Goal: Answer question/provide support: Share knowledge or assist other users

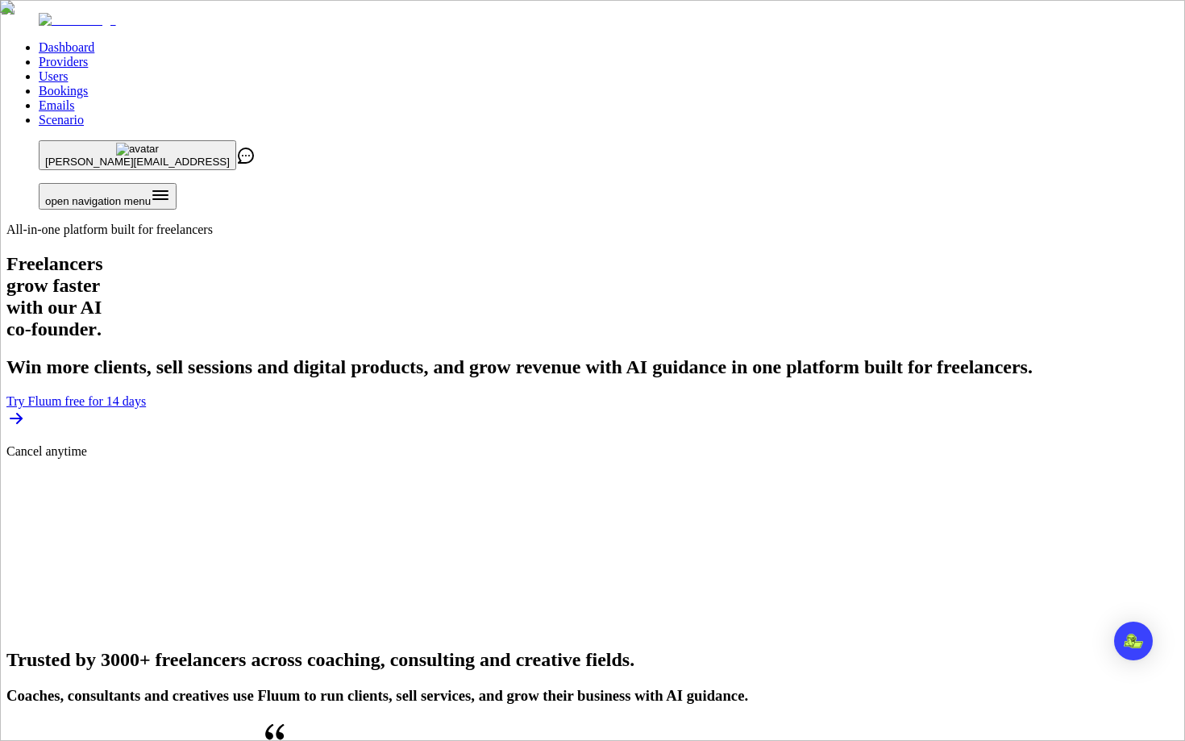
click at [68, 69] on link "Users" at bounding box center [53, 76] width 29 height 14
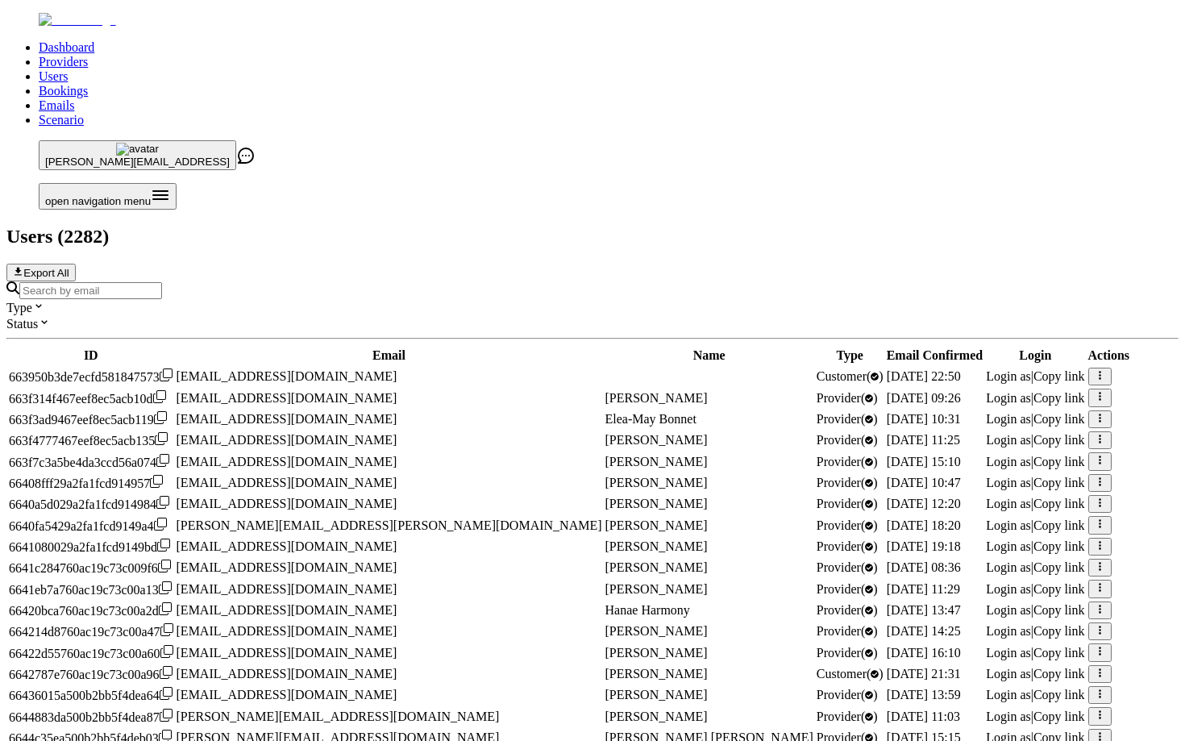
click at [162, 282] on input "Search by email" at bounding box center [90, 290] width 143 height 17
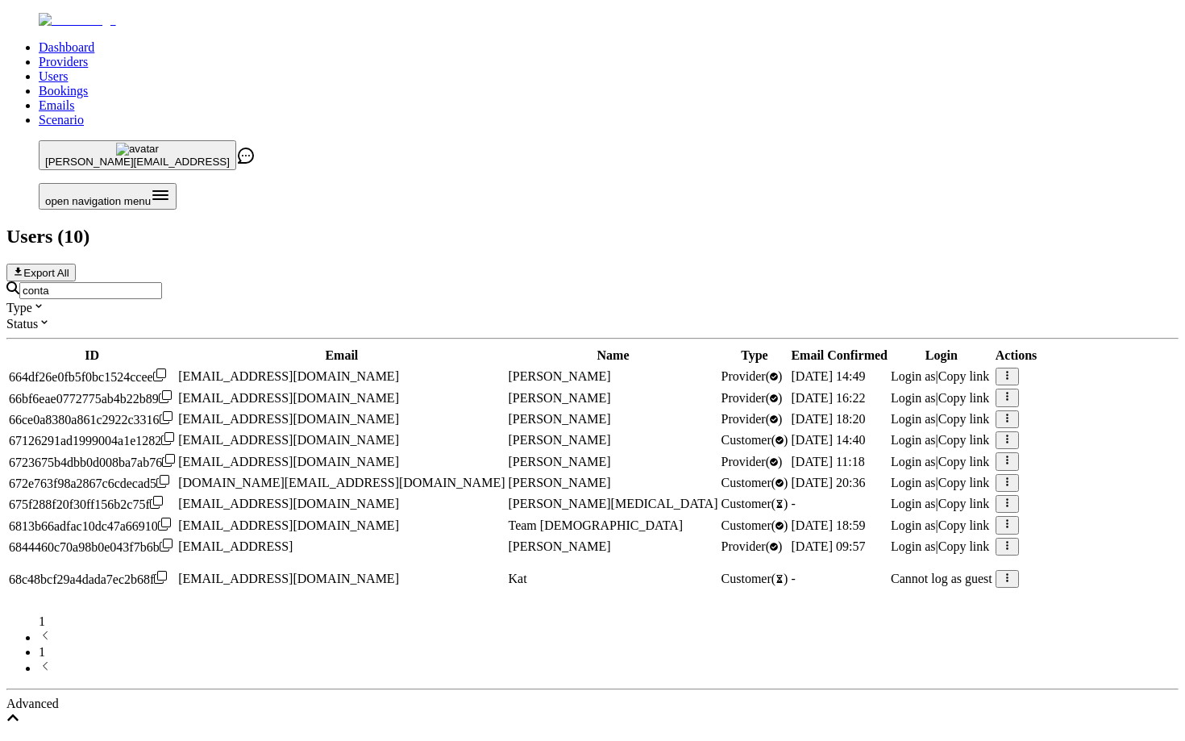
type input "contact@fluum.ai"
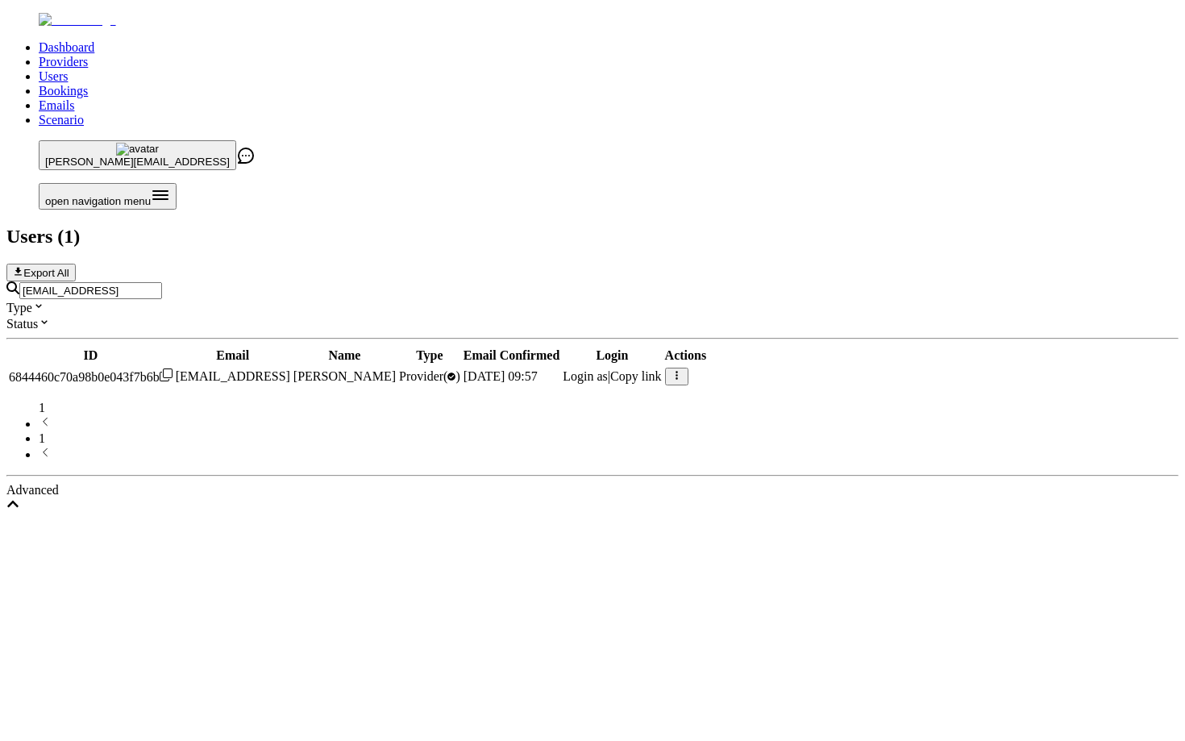
click at [608, 369] on span "Login as" at bounding box center [585, 376] width 45 height 14
click at [162, 282] on input "contact@fluum.ai" at bounding box center [90, 290] width 143 height 17
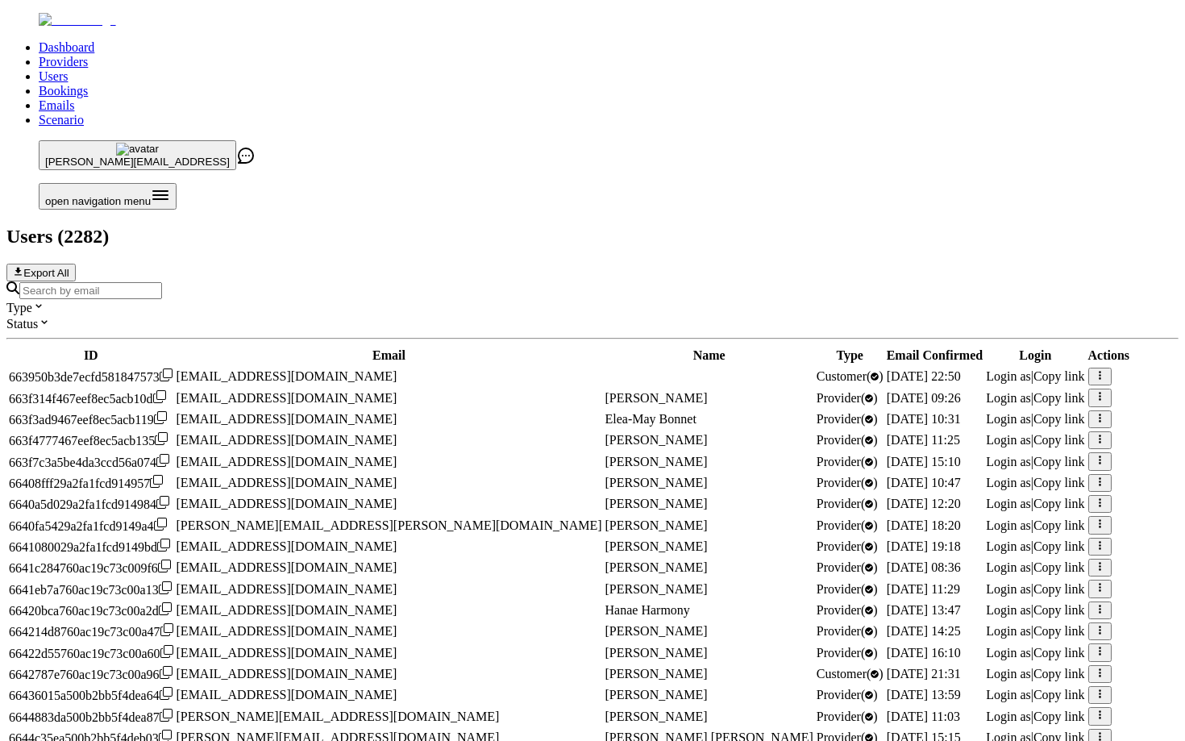
click at [197, 281] on div "Type Status" at bounding box center [592, 306] width 1173 height 50
click at [45, 299] on icon at bounding box center [38, 305] width 13 height 13
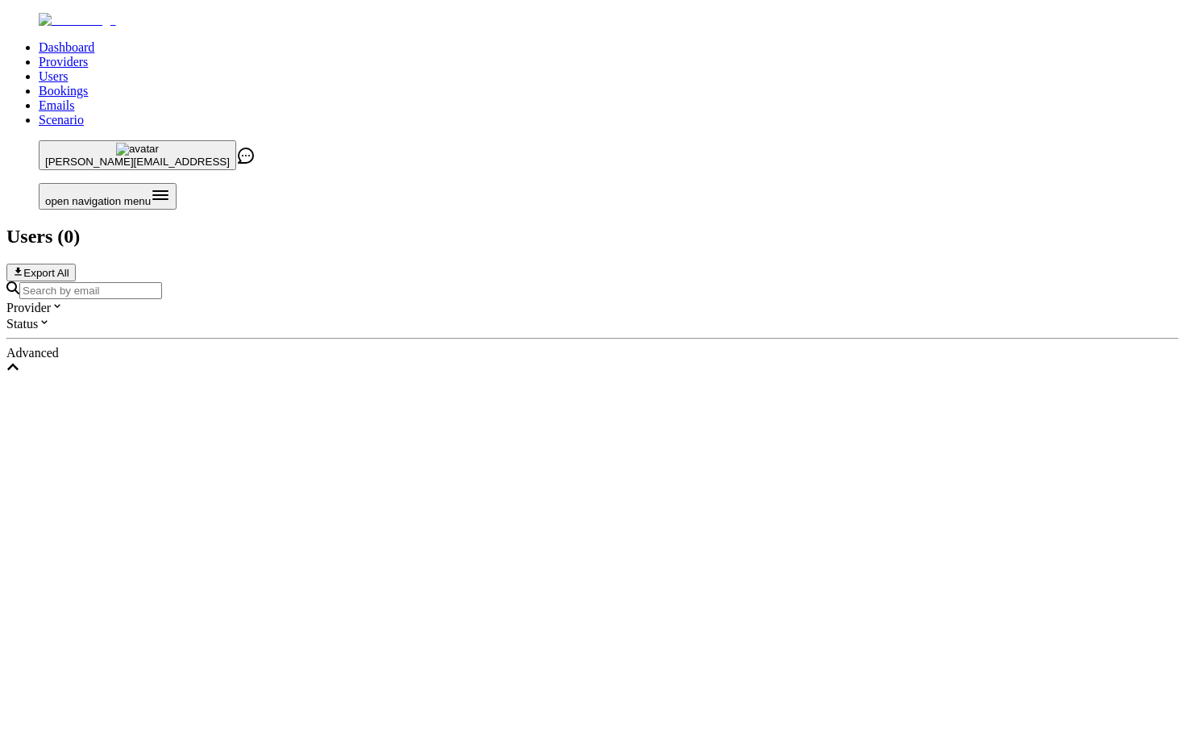
click at [564, 299] on div "Provider Status" at bounding box center [592, 315] width 1173 height 32
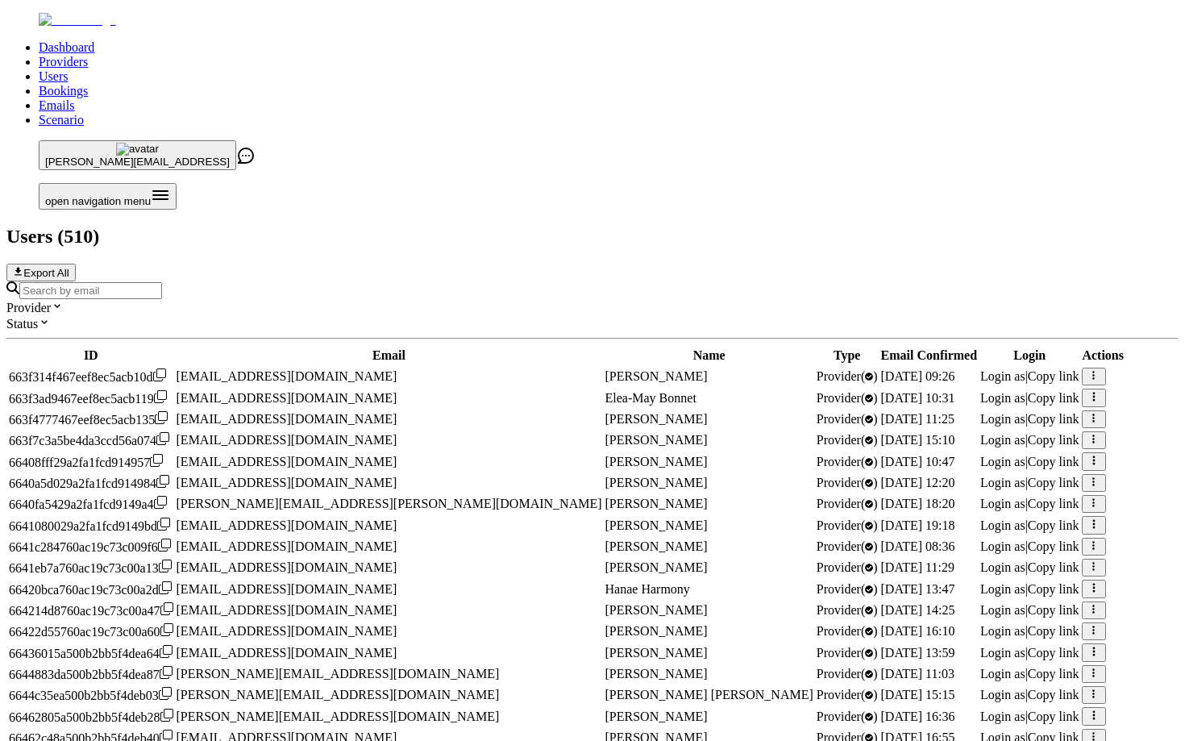
scroll to position [553, 0]
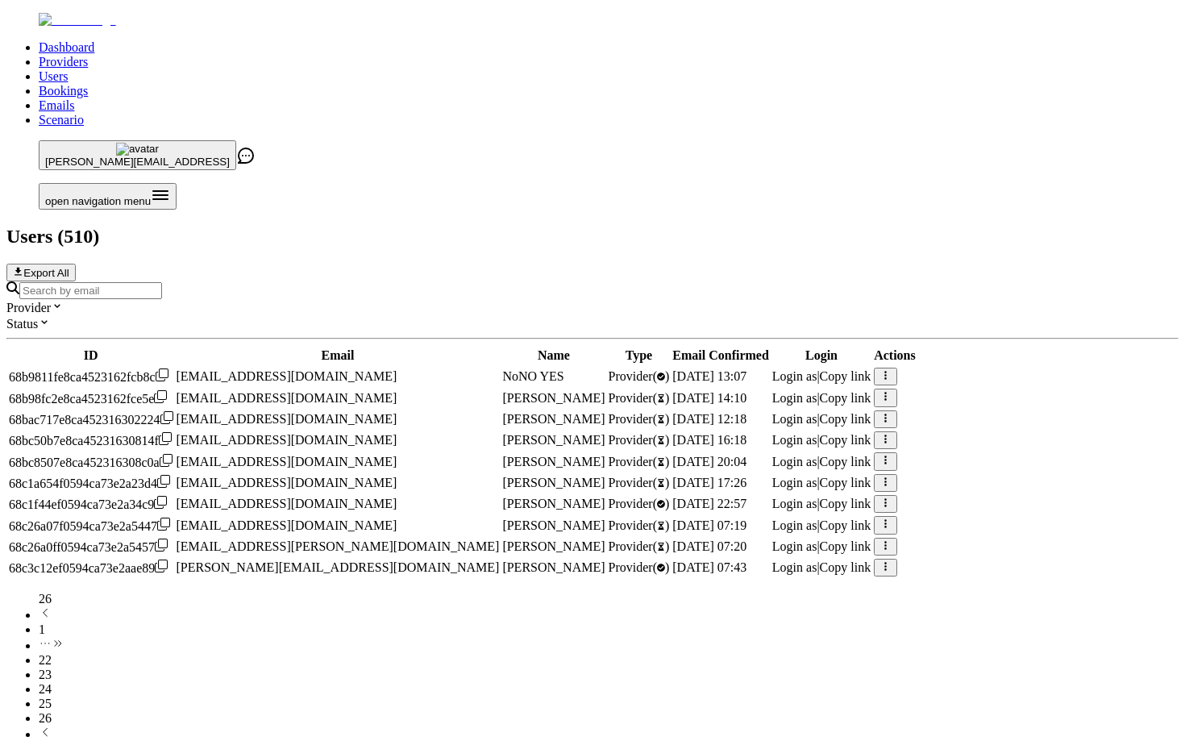
scroll to position [75, 0]
click at [818, 574] on span "Login as" at bounding box center [795, 567] width 45 height 14
click at [818, 369] on span "Login as" at bounding box center [795, 376] width 45 height 14
